Goal: Task Accomplishment & Management: Manage account settings

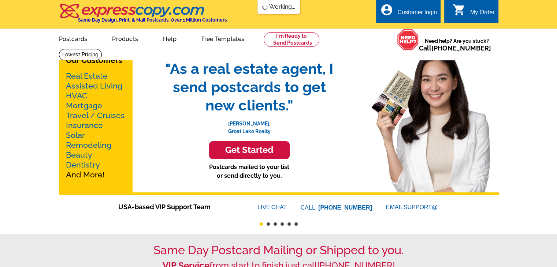
click at [408, 12] on div "Customer login" at bounding box center [417, 14] width 40 height 10
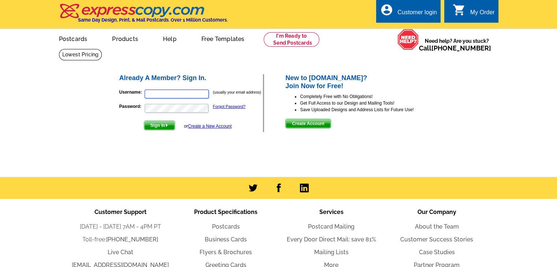
click at [193, 96] on input "Username:" at bounding box center [177, 94] width 64 height 9
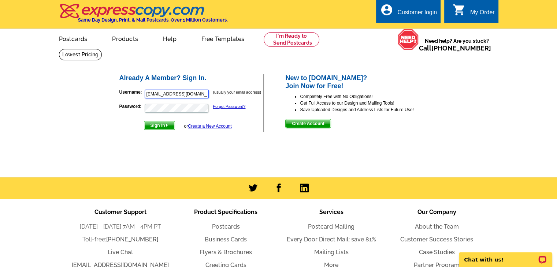
type input "[EMAIL_ADDRESS][DOMAIN_NAME]"
click at [144, 121] on button "Sign In" at bounding box center [159, 126] width 31 height 10
